Goal: Task Accomplishment & Management: Manage account settings

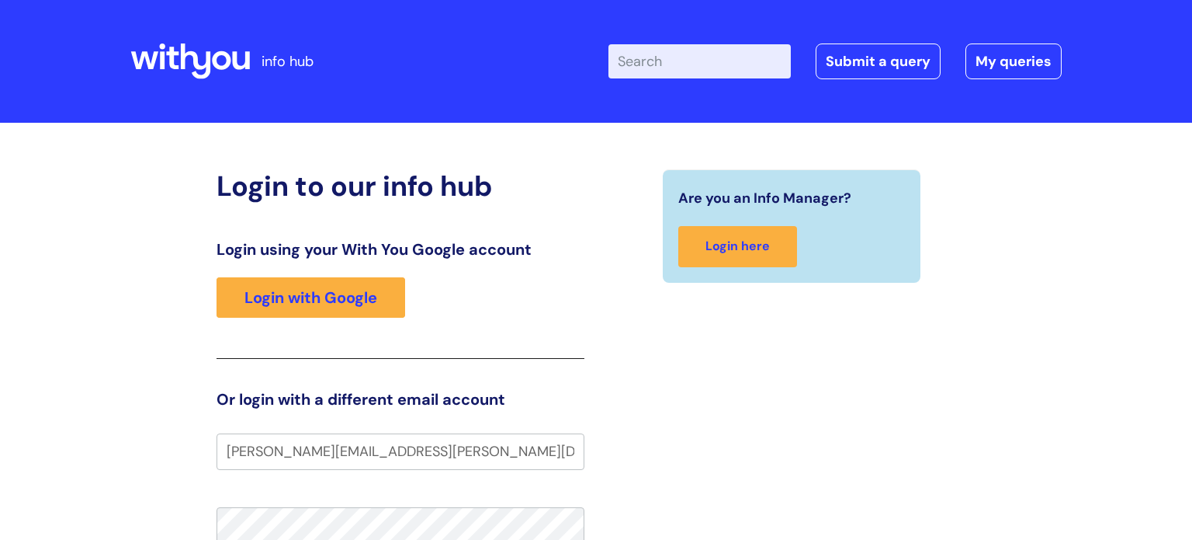
type input "[PERSON_NAME][EMAIL_ADDRESS][PERSON_NAME][DOMAIN_NAME]"
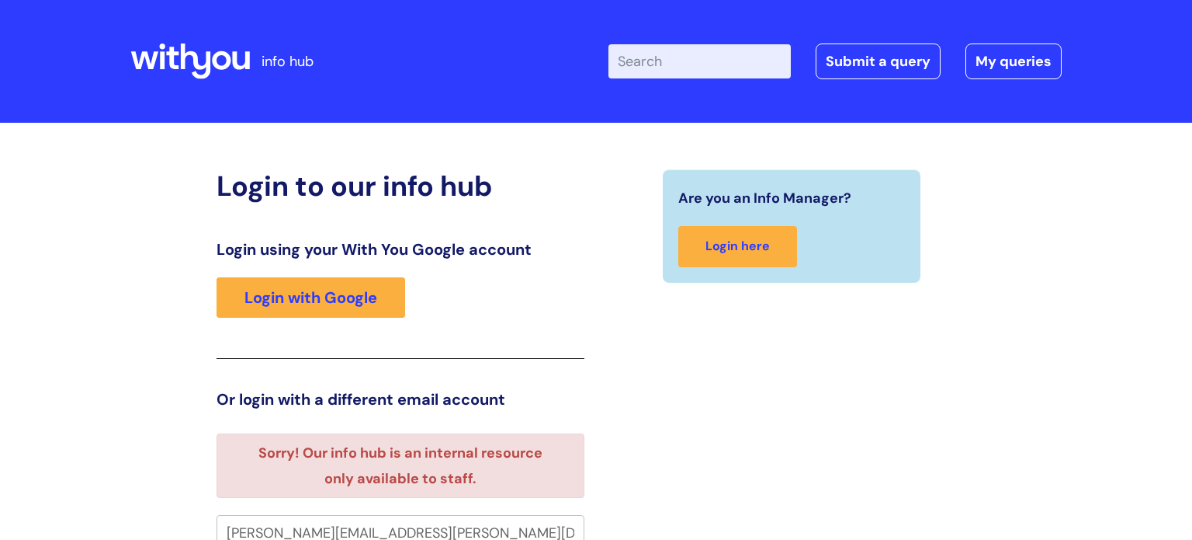
scroll to position [9, 0]
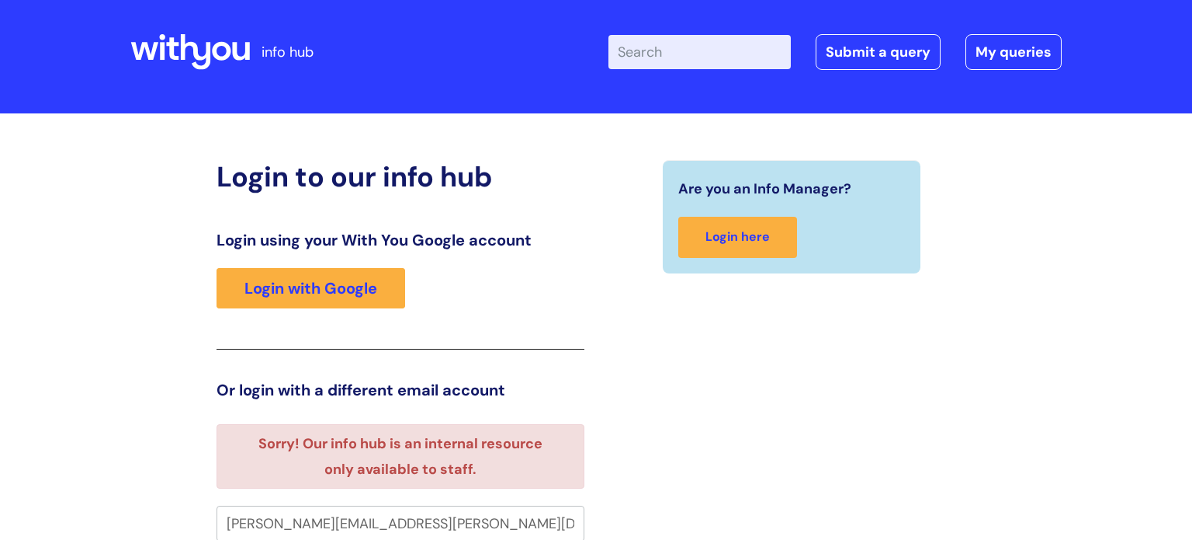
click at [1079, 446] on div "Login to our info hub Login using your With You Google account Login with Googl…" at bounding box center [596, 523] width 1192 height 820
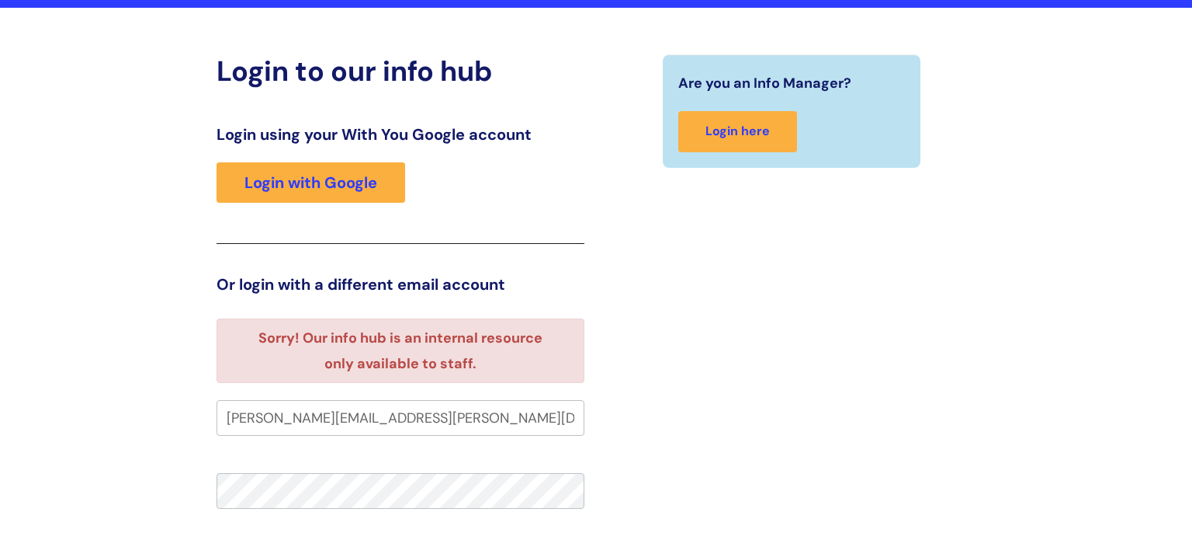
scroll to position [134, 0]
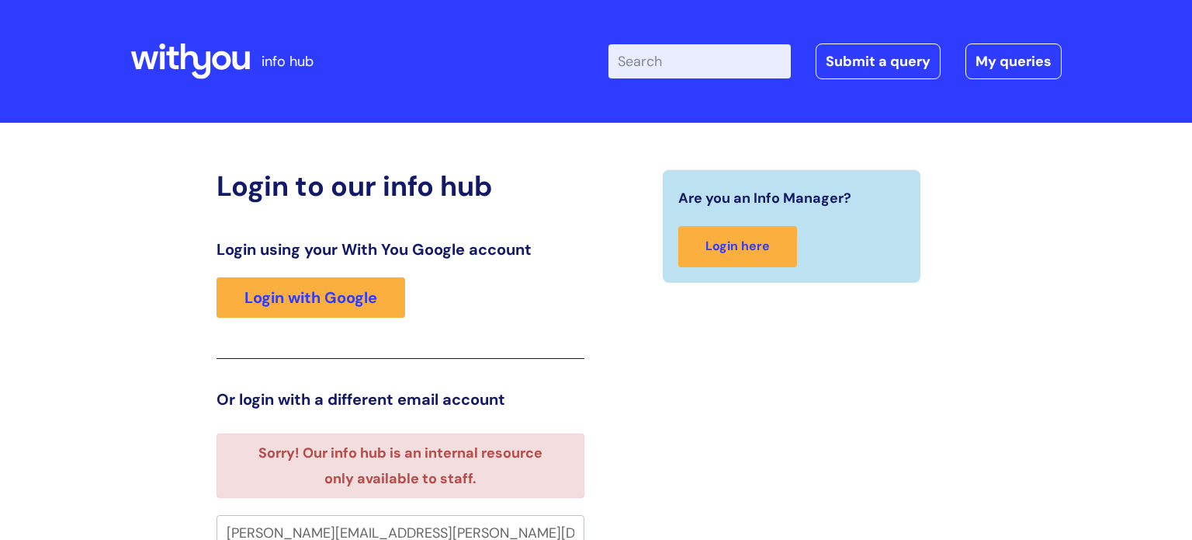
scroll to position [9, 0]
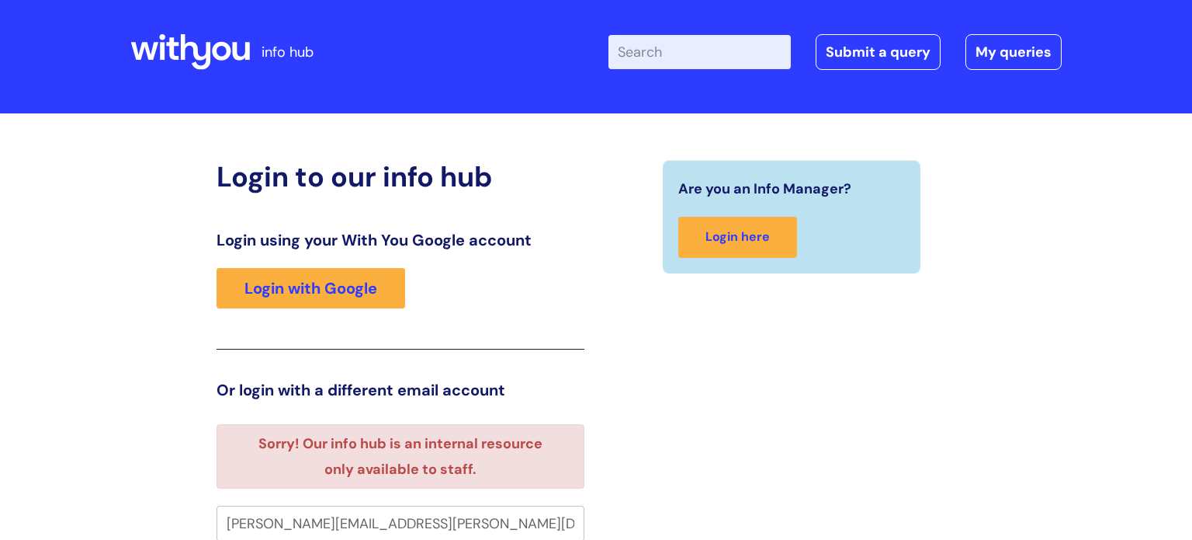
click at [464, 525] on input "[PERSON_NAME][EMAIL_ADDRESS][PERSON_NAME][DOMAIN_NAME]" at bounding box center [401, 523] width 368 height 36
type input "[PERSON_NAME][EMAIL_ADDRESS][PERSON_NAME][DOMAIN_NAME]"
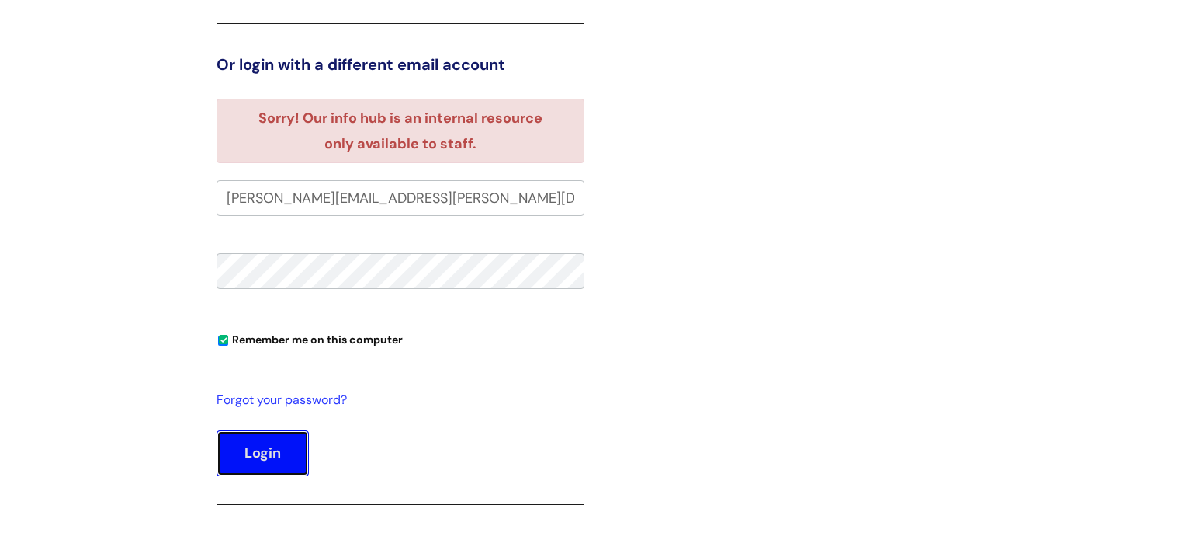
click at [285, 454] on button "Login" at bounding box center [263, 452] width 92 height 45
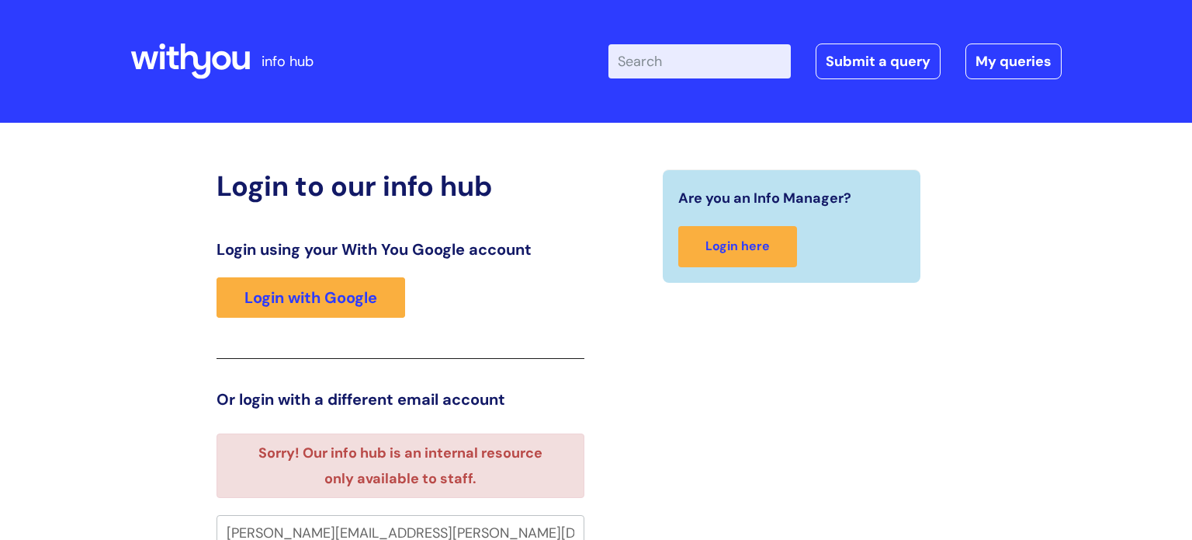
scroll to position [9, 0]
